Goal: Check status: Check status

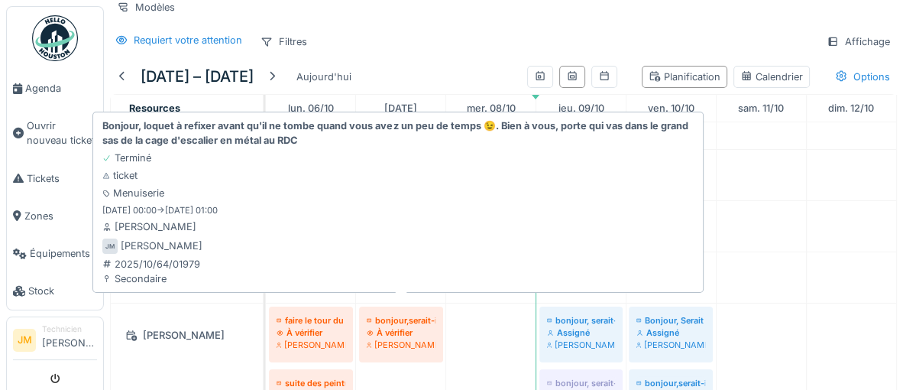
scroll to position [433, 0]
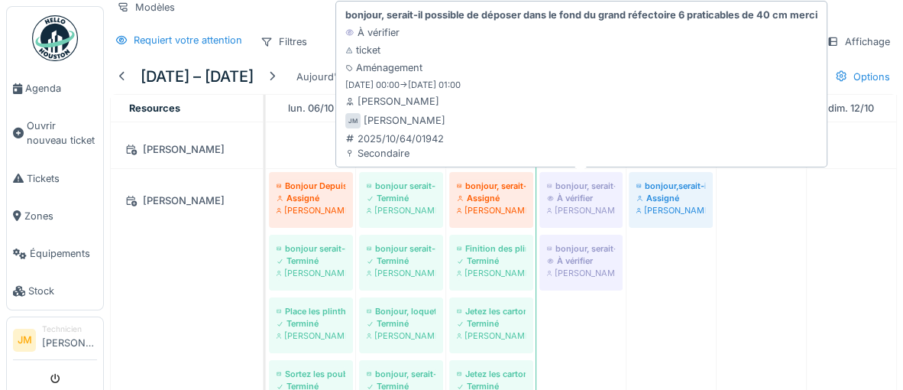
click at [583, 197] on div "À vérifier" at bounding box center [581, 198] width 68 height 12
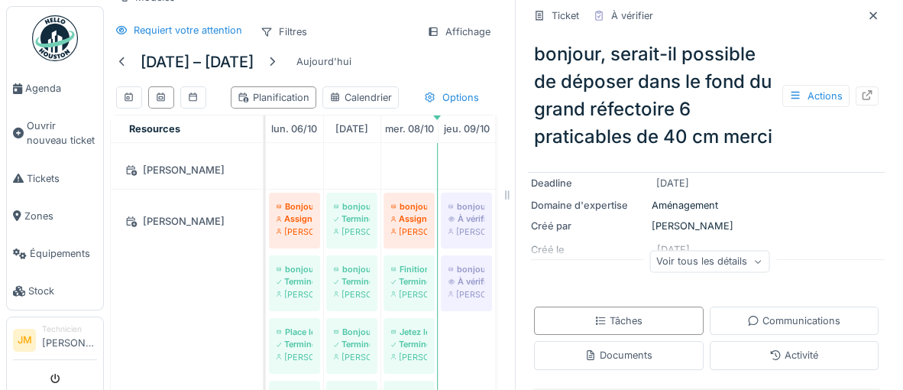
scroll to position [119, 0]
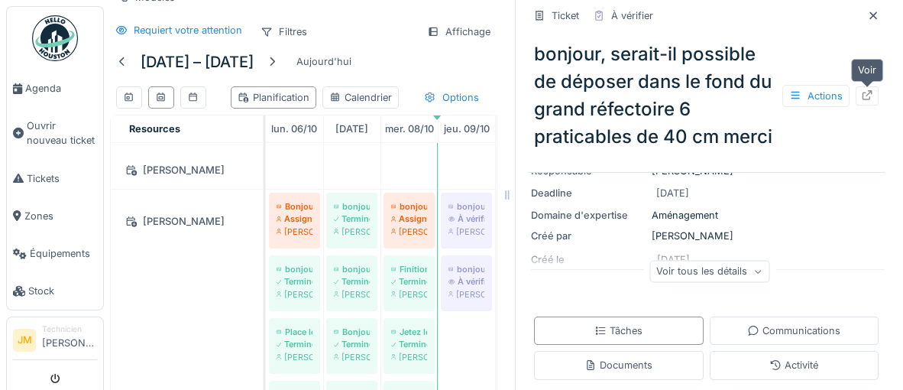
click at [870, 95] on icon at bounding box center [867, 95] width 12 height 10
click at [878, 19] on icon at bounding box center [873, 16] width 12 height 10
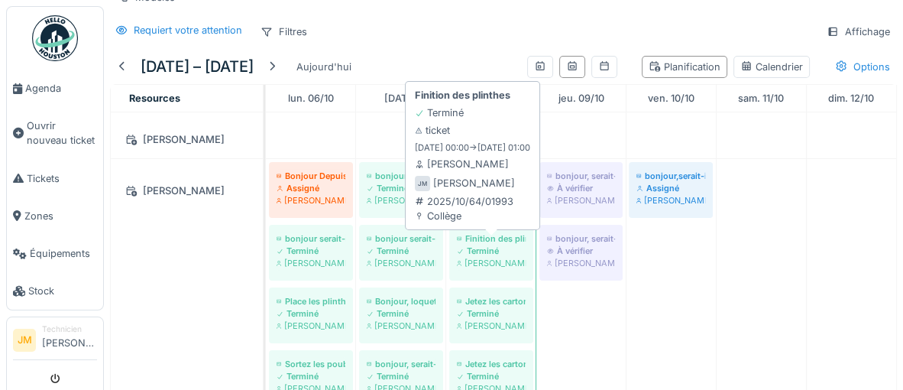
scroll to position [45, 0]
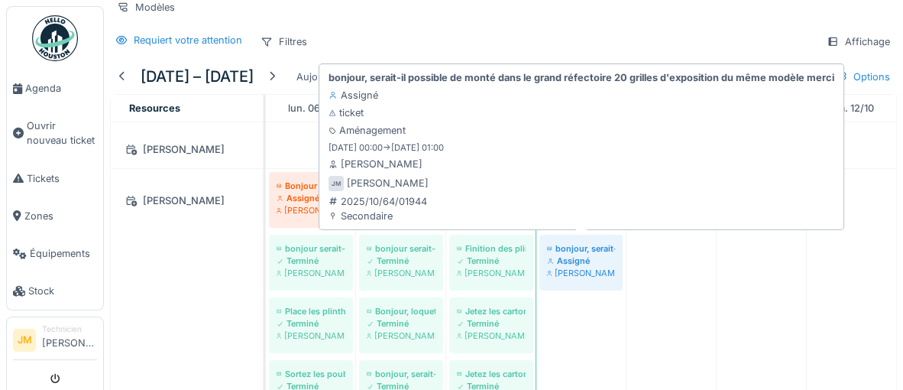
click at [580, 269] on div "[PERSON_NAME]" at bounding box center [581, 273] width 68 height 12
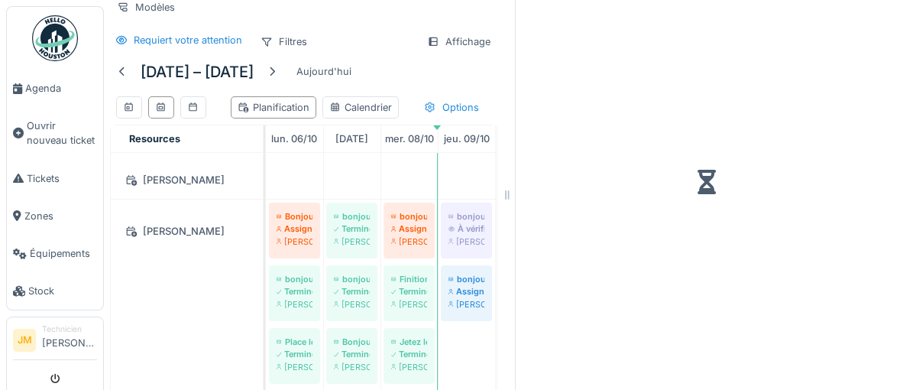
scroll to position [55, 0]
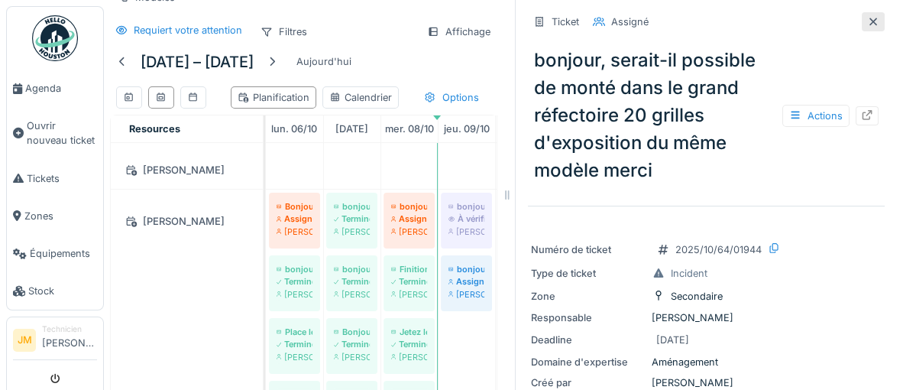
click at [869, 22] on icon at bounding box center [873, 22] width 12 height 10
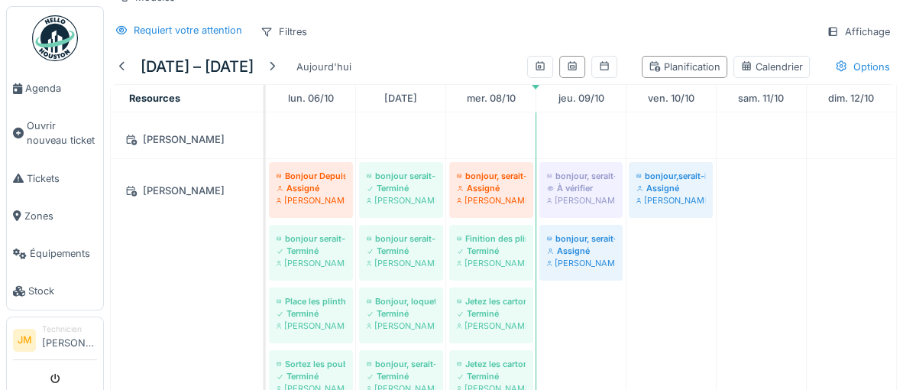
scroll to position [45, 0]
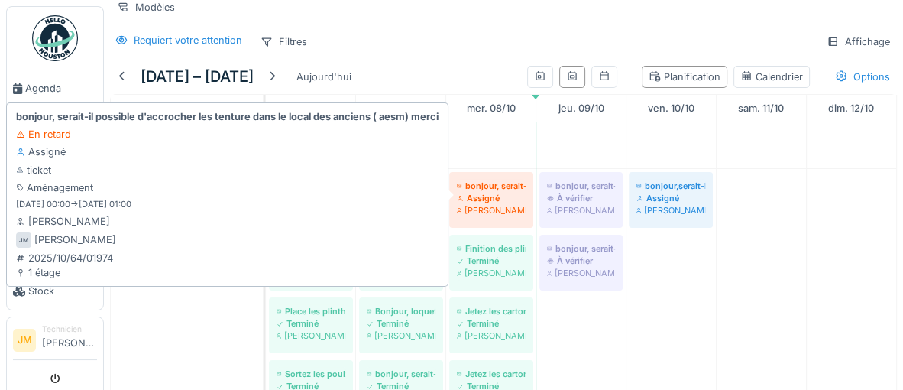
click at [484, 195] on div "Assigné" at bounding box center [491, 198] width 69 height 12
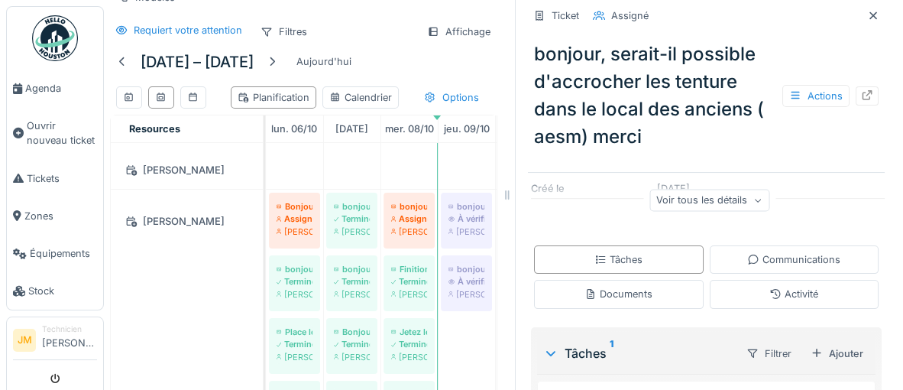
scroll to position [191, 0]
click at [749, 202] on div "Voir tous les détails" at bounding box center [709, 199] width 120 height 22
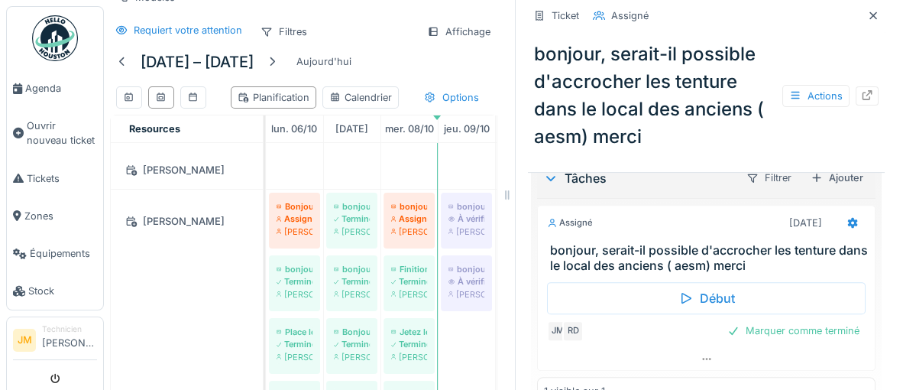
scroll to position [415, 0]
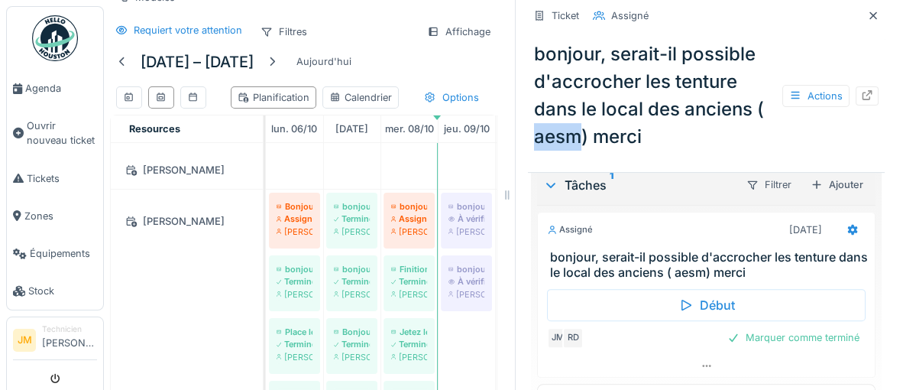
drag, startPoint x: 538, startPoint y: 137, endPoint x: 595, endPoint y: 137, distance: 56.5
click at [583, 138] on div "bonjour, serait-il possible d'accrocher les tenture dans le local des anciens (…" at bounding box center [706, 95] width 357 height 122
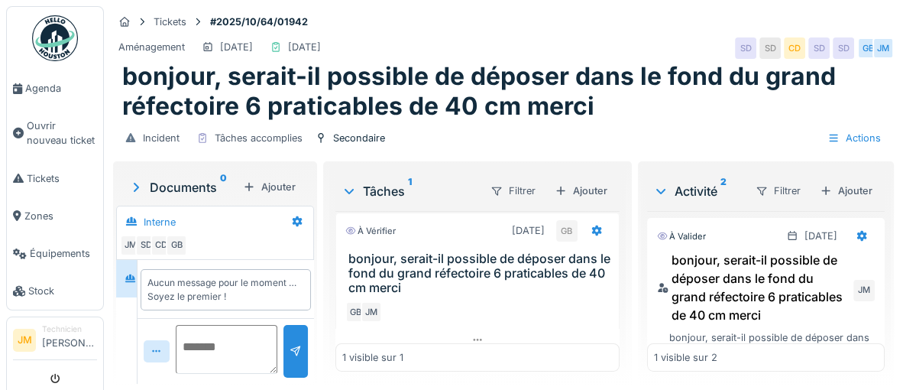
scroll to position [18, 0]
